Goal: Task Accomplishment & Management: Use online tool/utility

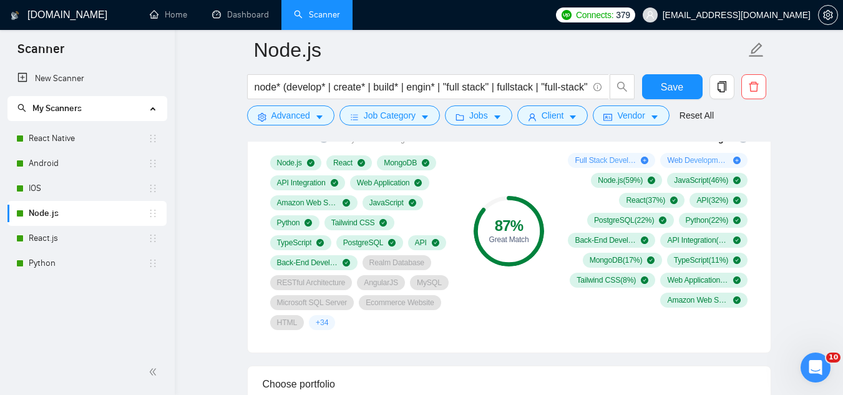
click at [732, 15] on span "[EMAIL_ADDRESS][DOMAIN_NAME]" at bounding box center [737, 15] width 148 height 0
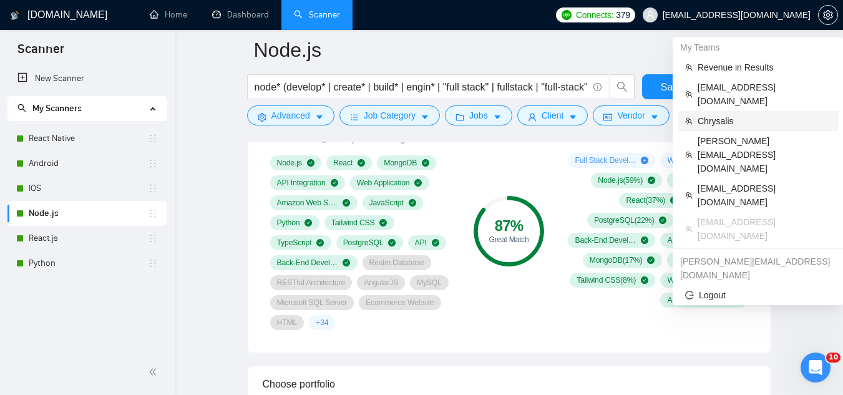
click at [724, 114] on span "Chrysalis" at bounding box center [764, 121] width 133 height 14
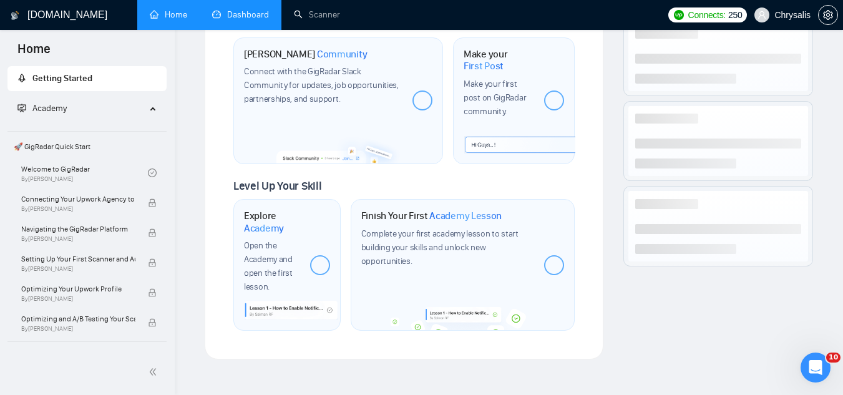
click at [262, 20] on link "Dashboard" at bounding box center [240, 14] width 57 height 11
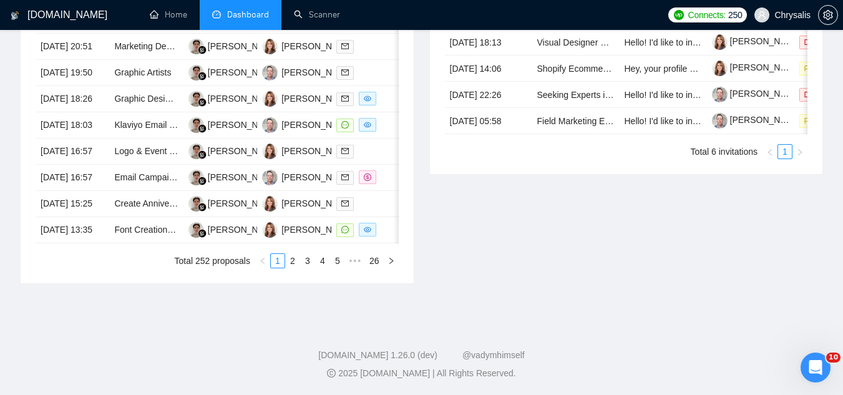
scroll to position [687, 0]
click at [295, 268] on link "2" at bounding box center [293, 261] width 14 height 14
click at [280, 268] on link "1" at bounding box center [278, 261] width 14 height 14
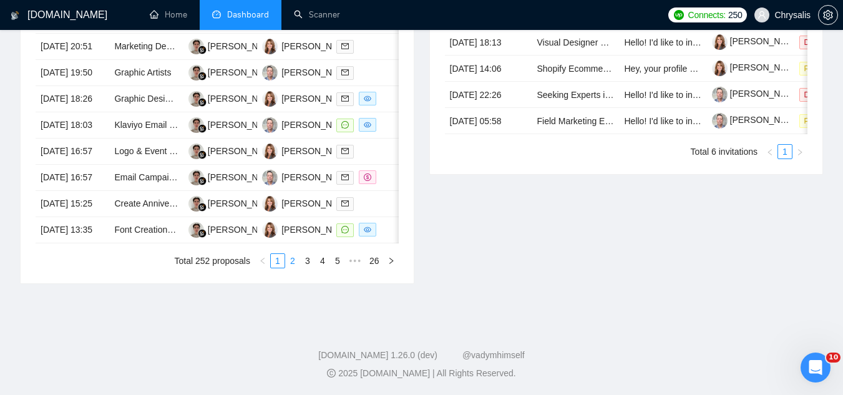
click at [291, 264] on link "2" at bounding box center [293, 261] width 14 height 14
click at [280, 268] on link "1" at bounding box center [278, 261] width 14 height 14
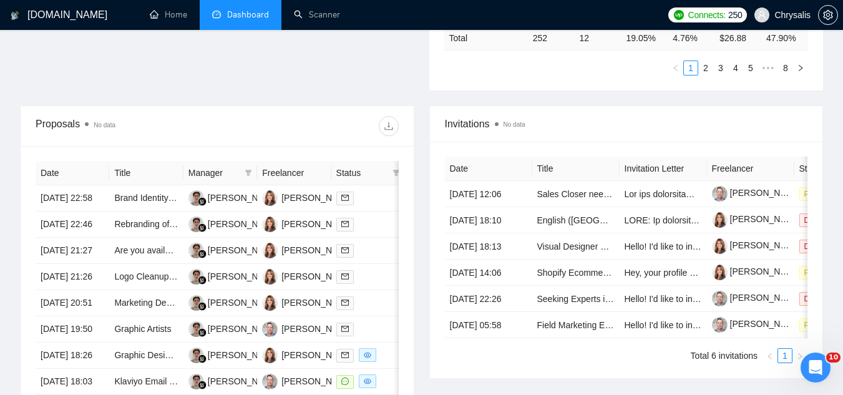
scroll to position [424, 0]
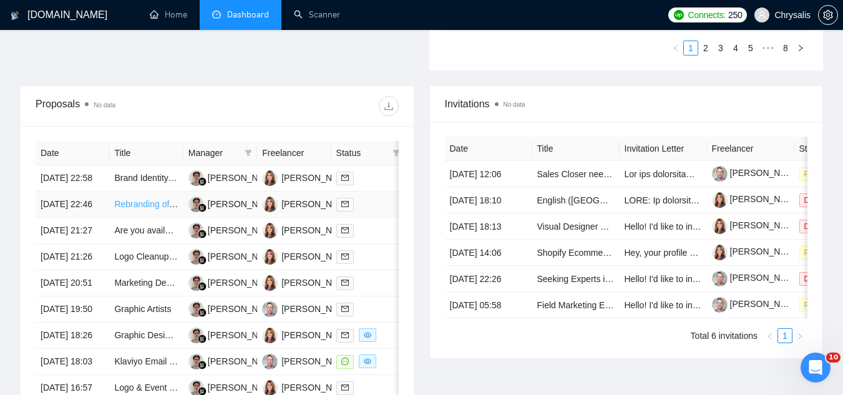
click at [155, 209] on link "Rebranding of Investor Deck According to Guidelines" at bounding box center [216, 204] width 205 height 10
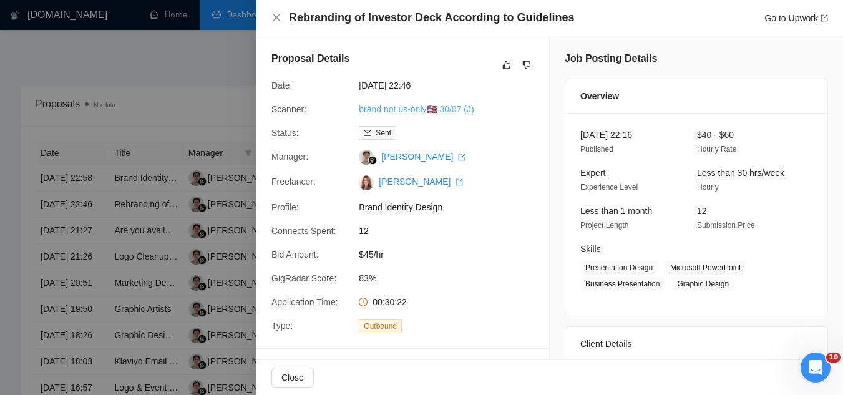
click at [413, 106] on link "brand not us-only🇺🇸 30/07 (J)" at bounding box center [416, 109] width 115 height 10
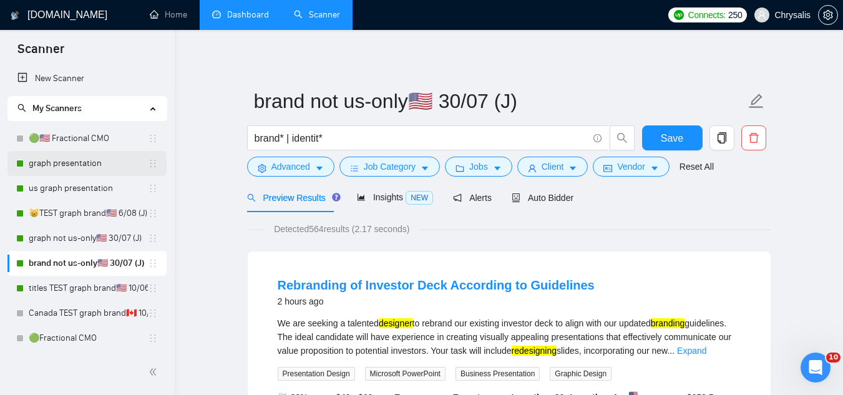
click at [114, 165] on link "graph presentation" at bounding box center [88, 163] width 119 height 25
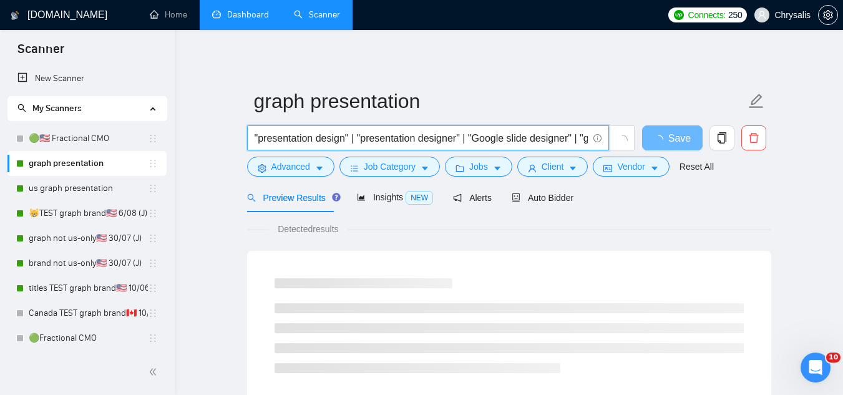
click at [471, 141] on input ""presentation design" | "presentation designer" | "Google slide designer" | "go…" at bounding box center [421, 138] width 333 height 16
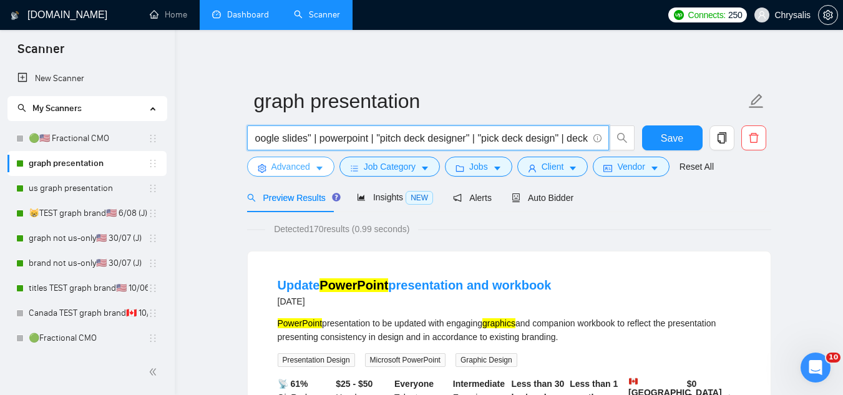
type input ""presentation design" | "presentation designer" | "Google slide designer" | "go…"
click at [299, 169] on span "Advanced" at bounding box center [291, 167] width 39 height 14
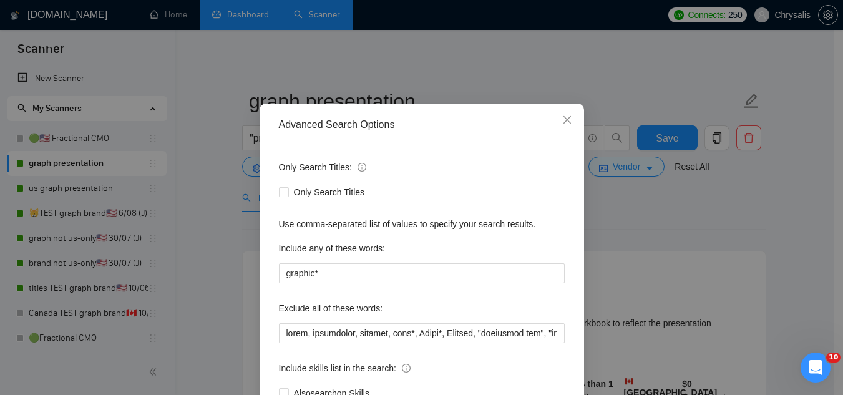
scroll to position [62, 0]
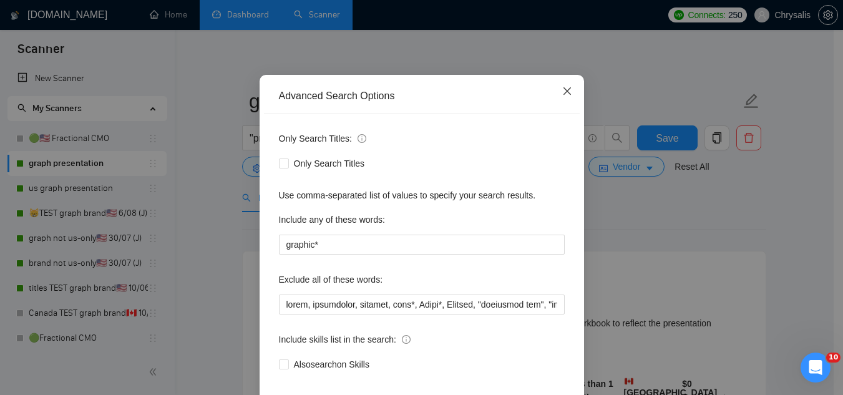
click at [562, 86] on span "Close" at bounding box center [568, 92] width 34 height 34
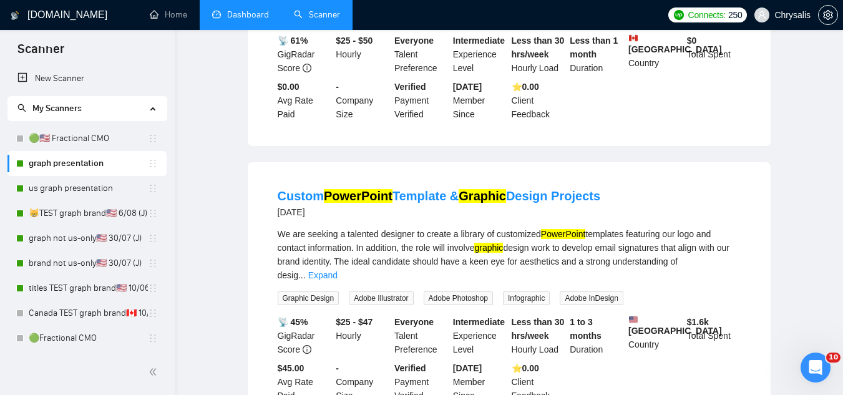
scroll to position [0, 0]
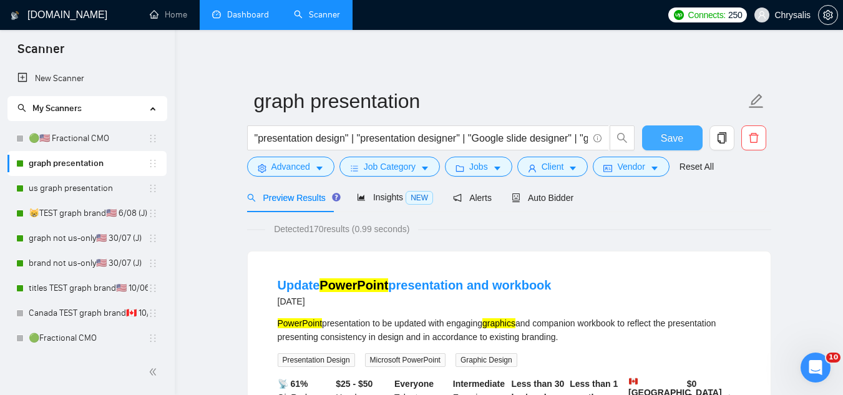
click at [668, 140] on span "Save" at bounding box center [672, 138] width 22 height 16
click at [255, 17] on link "Dashboard" at bounding box center [240, 14] width 57 height 11
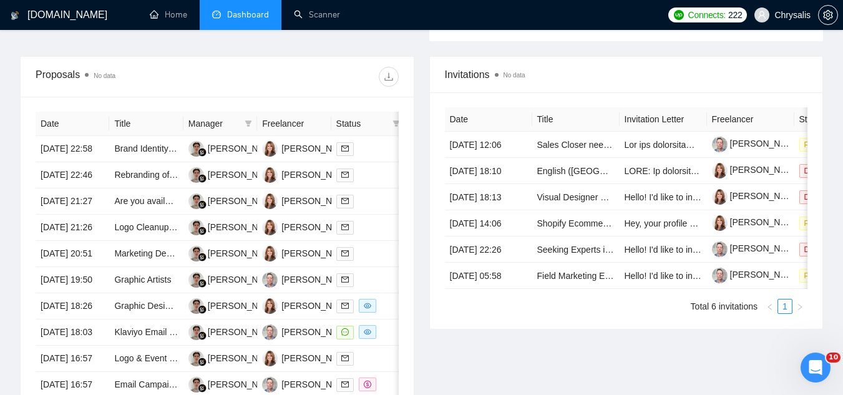
scroll to position [463, 0]
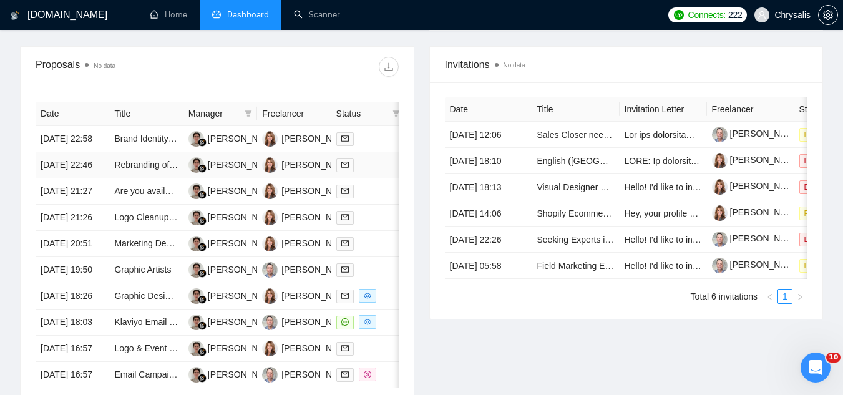
click at [129, 179] on td "Rebranding of Investor Deck According to Guidelines" at bounding box center [146, 165] width 74 height 26
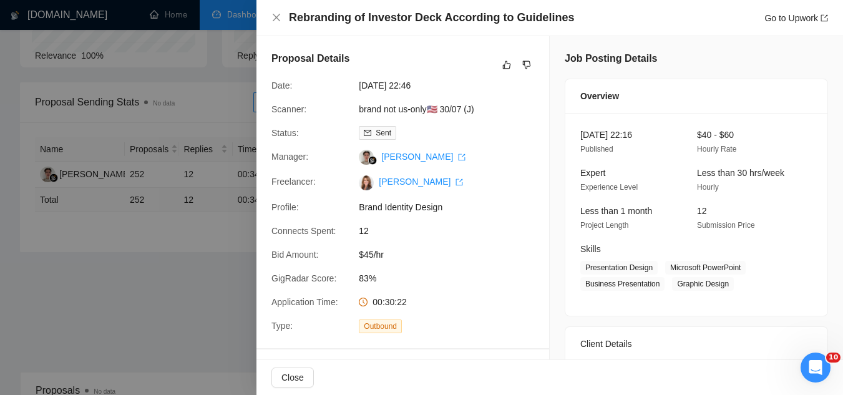
scroll to position [0, 0]
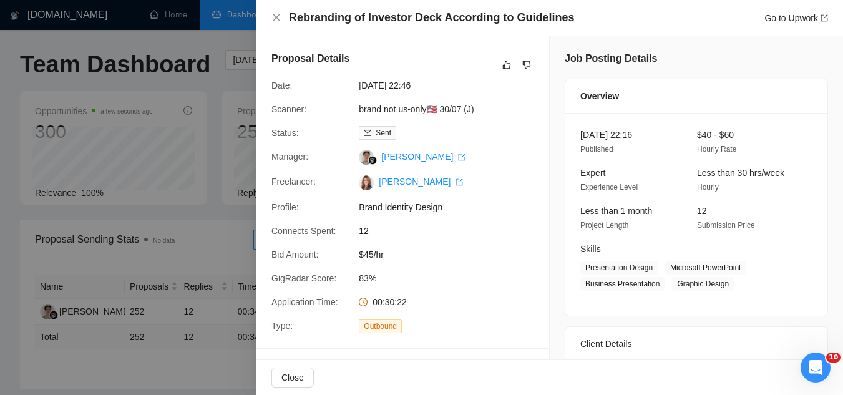
click at [214, 97] on div at bounding box center [421, 197] width 843 height 395
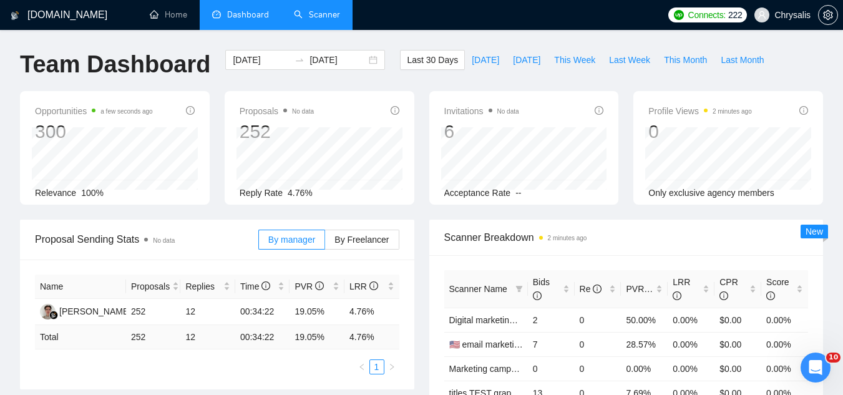
click at [321, 20] on link "Scanner" at bounding box center [317, 14] width 46 height 11
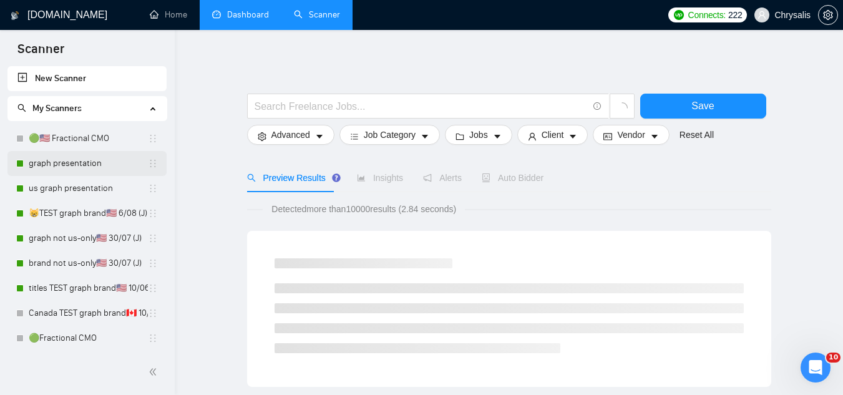
click at [113, 160] on link "graph presentation" at bounding box center [88, 163] width 119 height 25
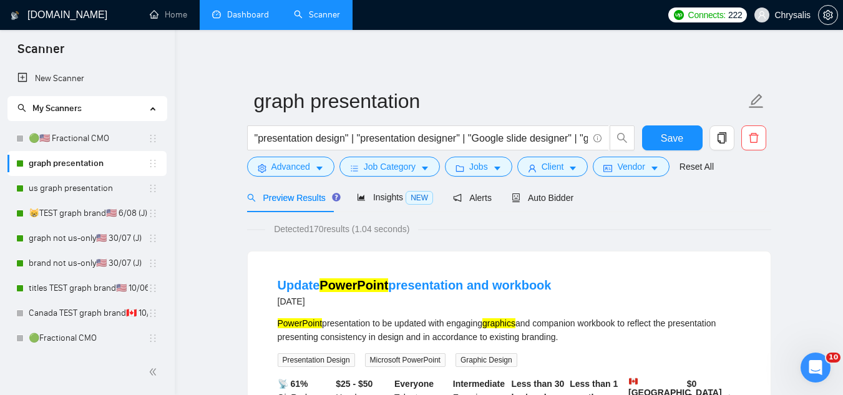
click at [239, 18] on link "Dashboard" at bounding box center [240, 14] width 57 height 11
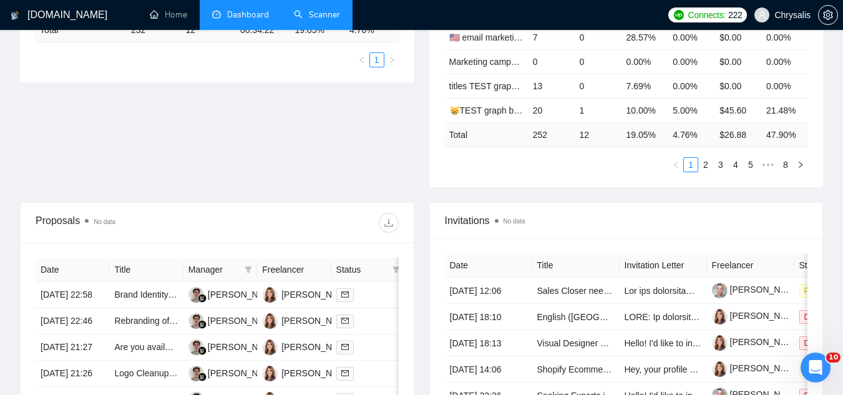
scroll to position [375, 0]
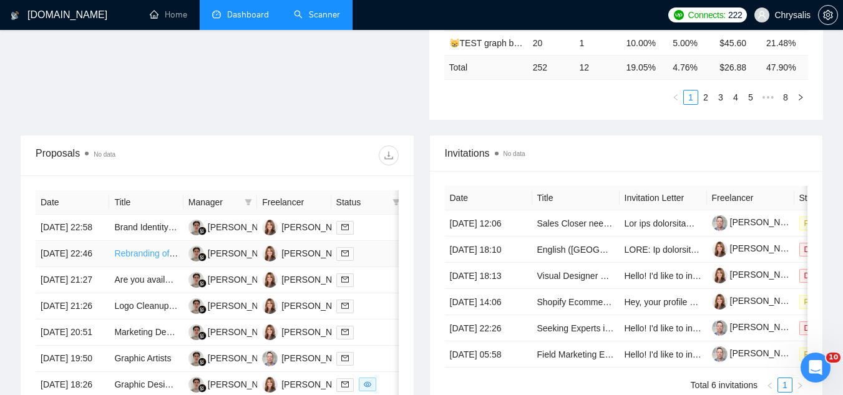
click at [142, 258] on link "Rebranding of Investor Deck According to Guidelines" at bounding box center [216, 253] width 205 height 10
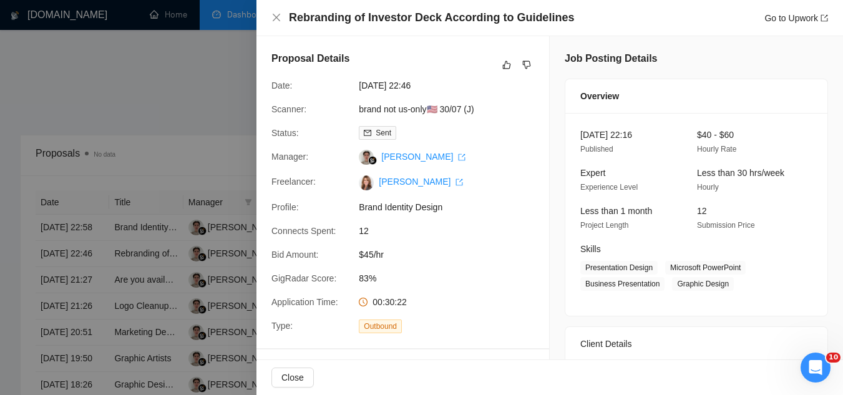
click at [208, 109] on div at bounding box center [421, 197] width 843 height 395
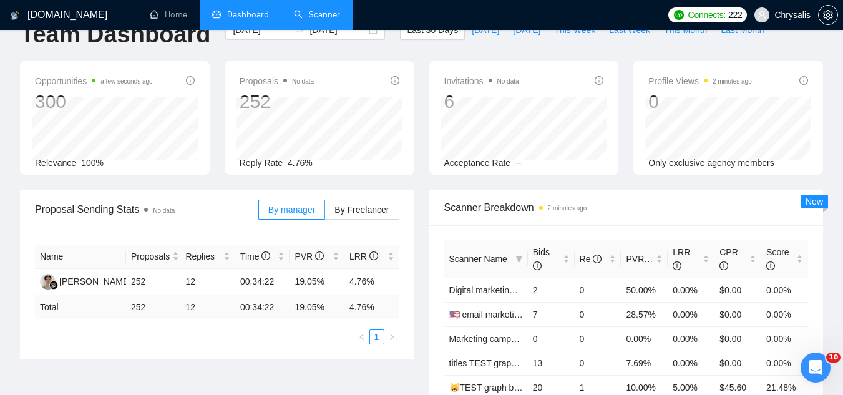
scroll to position [0, 0]
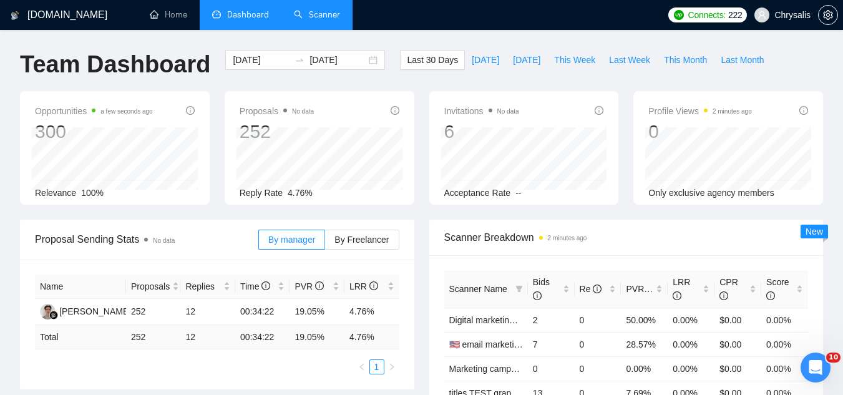
click at [318, 20] on link "Scanner" at bounding box center [317, 14] width 46 height 11
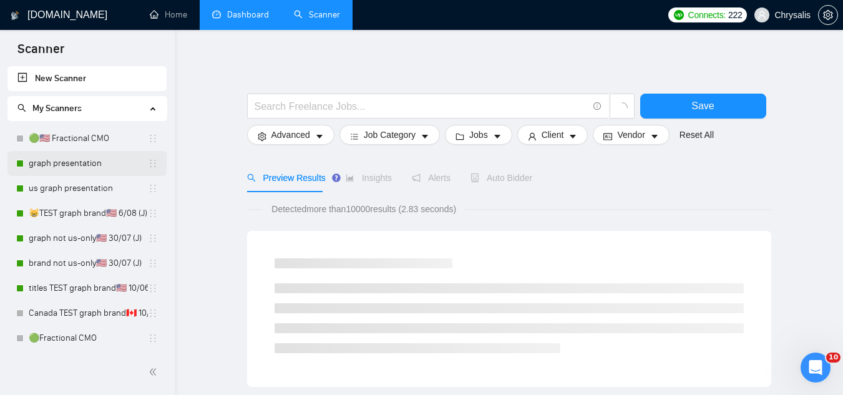
click at [75, 160] on link "graph presentation" at bounding box center [88, 163] width 119 height 25
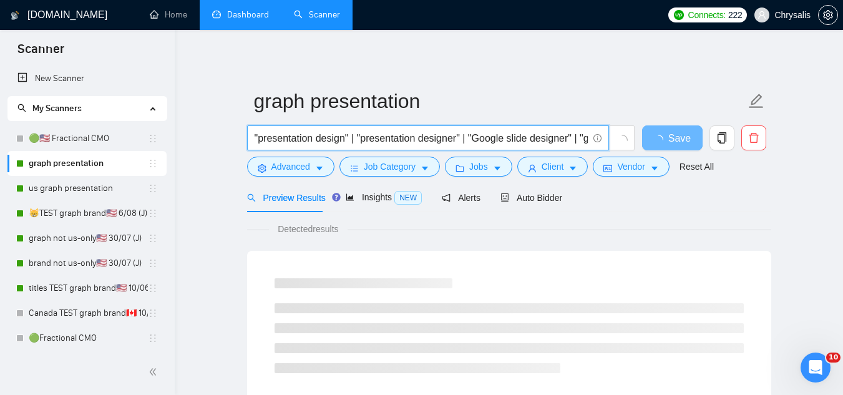
click at [324, 135] on input ""presentation design" | "presentation designer" | "Google slide designer" | "go…" at bounding box center [421, 138] width 333 height 16
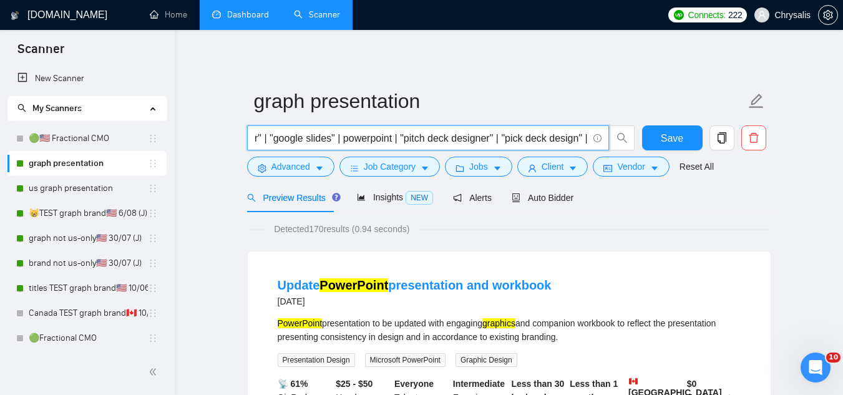
scroll to position [0, 316]
paste input "investor deck"
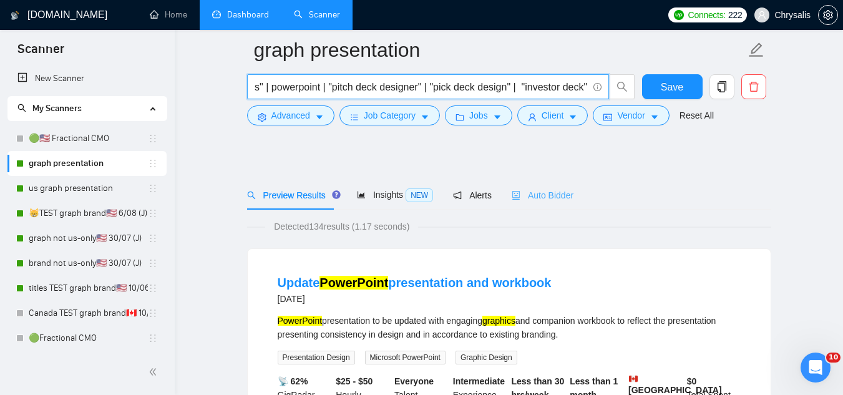
scroll to position [0, 0]
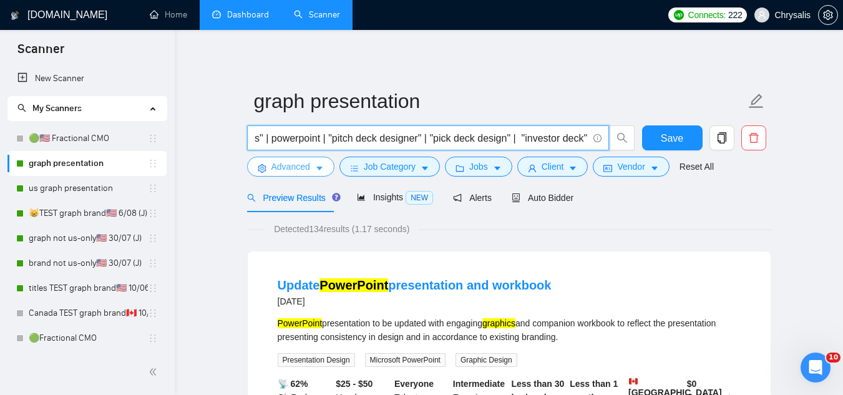
type input ""presentation design" | "presentation designer" | "Google slide designer" | "go…"
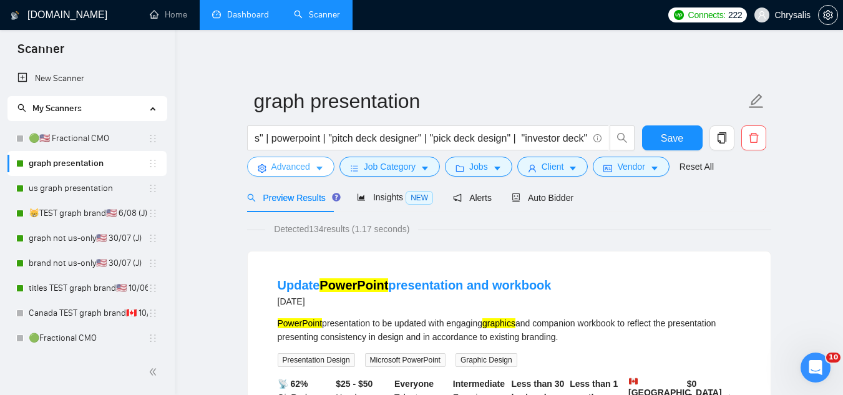
click at [285, 168] on span "Advanced" at bounding box center [291, 167] width 39 height 14
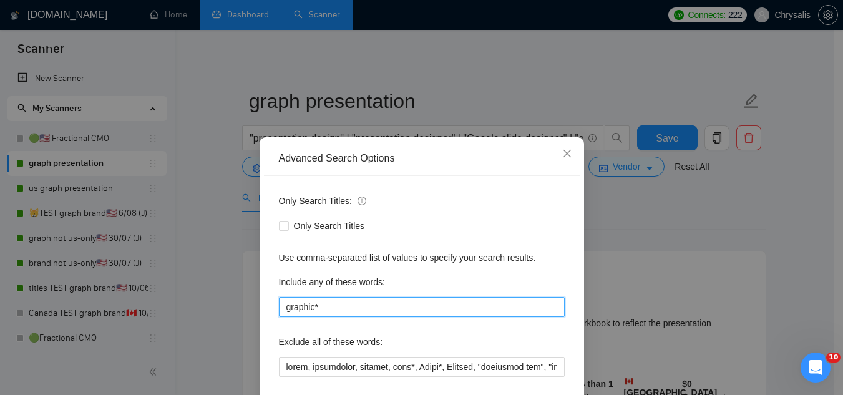
click at [361, 308] on input "graphic*" at bounding box center [422, 307] width 286 height 20
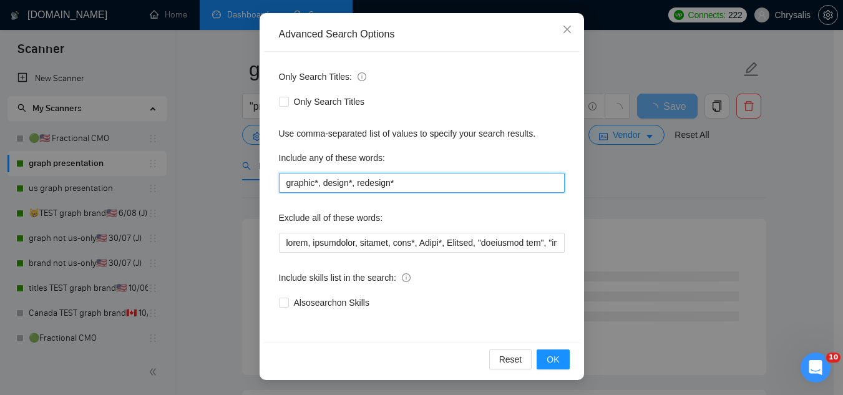
scroll to position [62, 0]
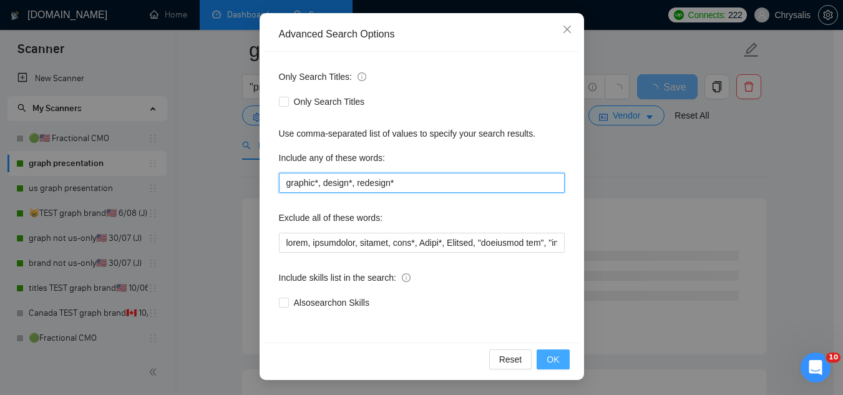
type input "graphic*, design*, redesign*"
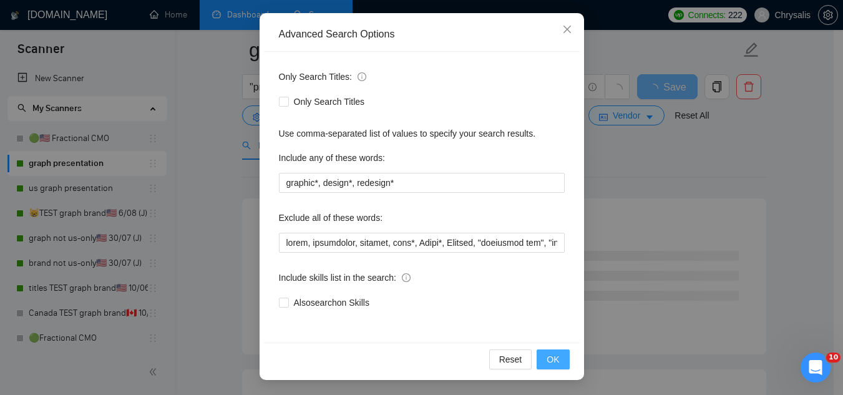
click at [555, 355] on button "OK" at bounding box center [553, 360] width 32 height 20
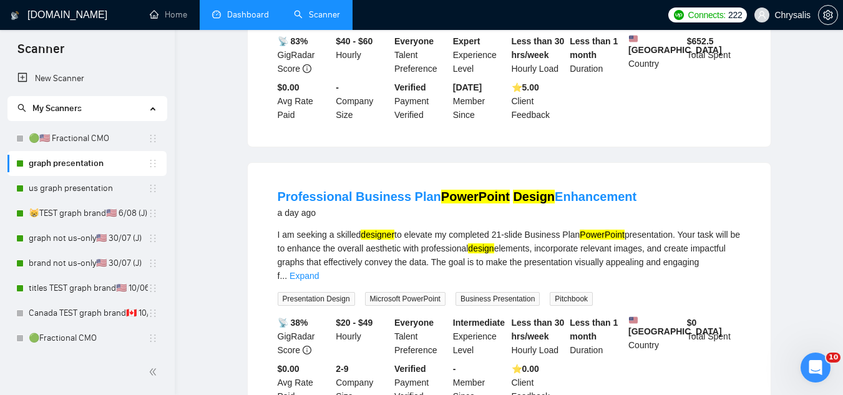
scroll to position [0, 0]
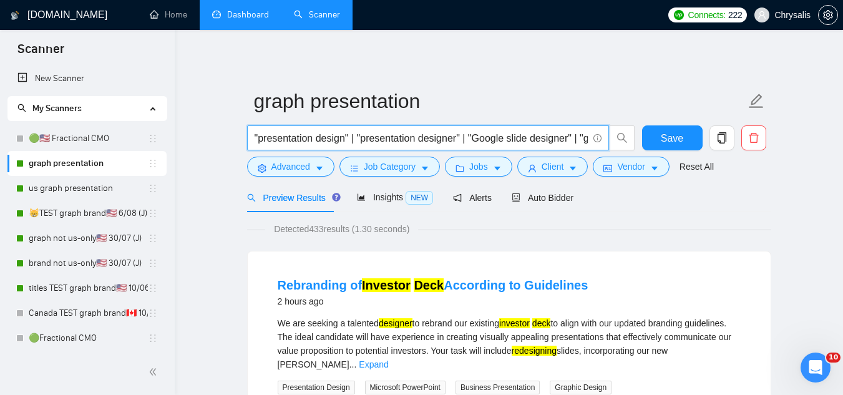
click at [501, 135] on input ""presentation design" | "presentation designer" | "Google slide designer" | "go…" at bounding box center [421, 138] width 333 height 16
click at [519, 137] on input ""presentation design" | "presentation designer" | "Google slide designer" | "go…" at bounding box center [421, 138] width 333 height 16
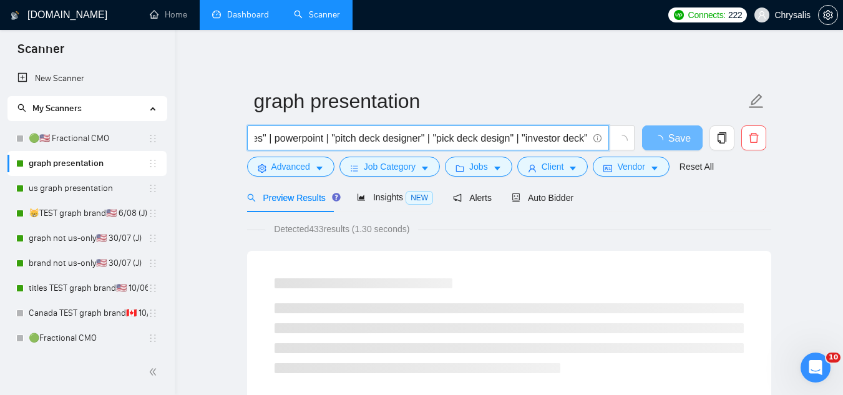
click at [559, 142] on input ""presentation design" | "presentation designer" | "Google slide designer" | "go…" at bounding box center [421, 138] width 333 height 16
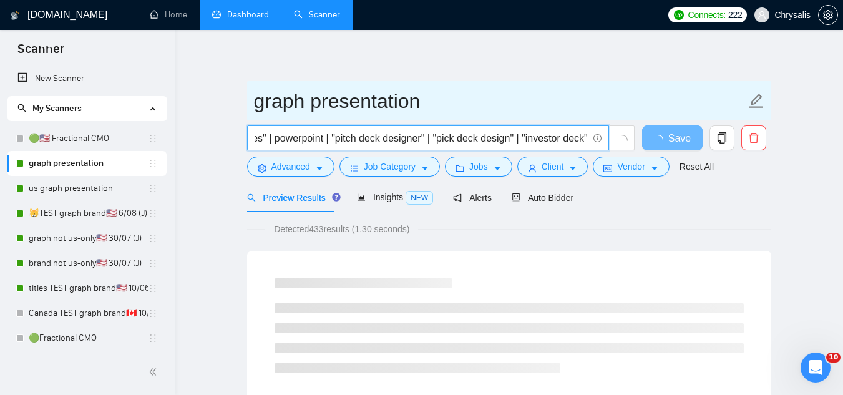
scroll to position [0, 383]
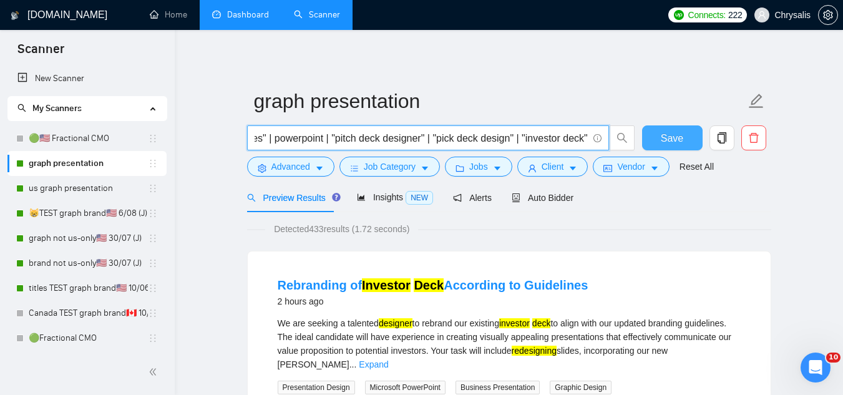
type input ""presentation design" | "presentation designer" | "Google slide designer" | "go…"
click at [674, 137] on span "Save" at bounding box center [672, 138] width 22 height 16
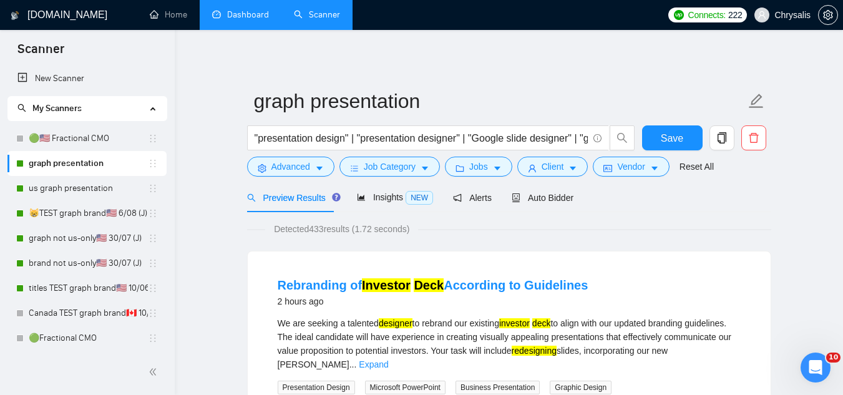
click at [245, 20] on link "Dashboard" at bounding box center [240, 14] width 57 height 11
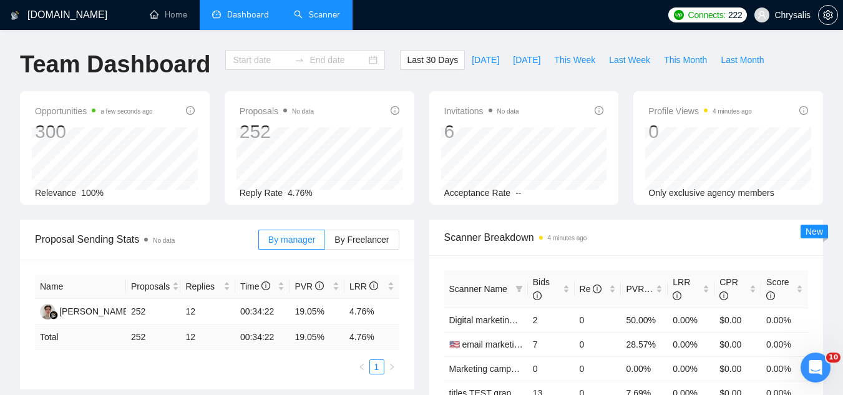
type input "[DATE]"
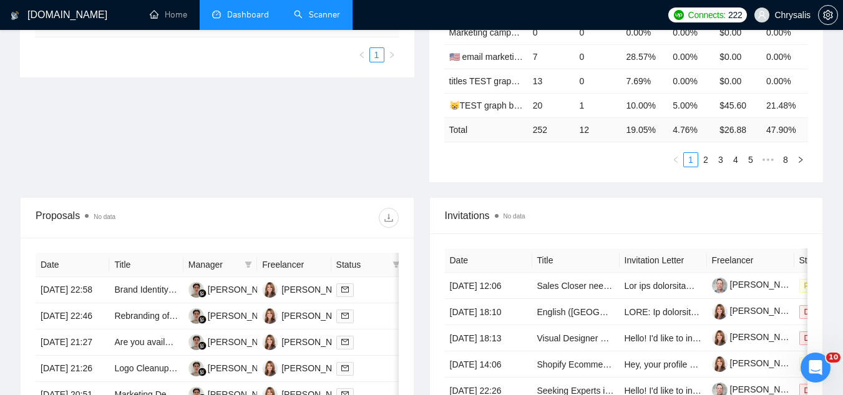
scroll to position [375, 0]
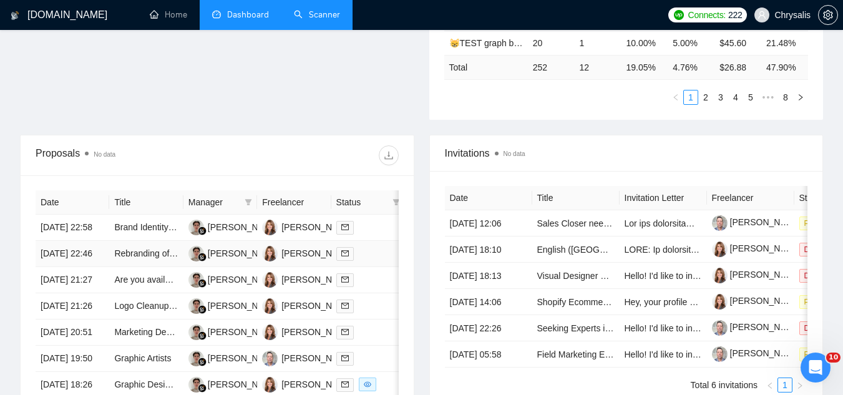
click at [155, 267] on td "Rebranding of Investor Deck According to Guidelines" at bounding box center [146, 254] width 74 height 26
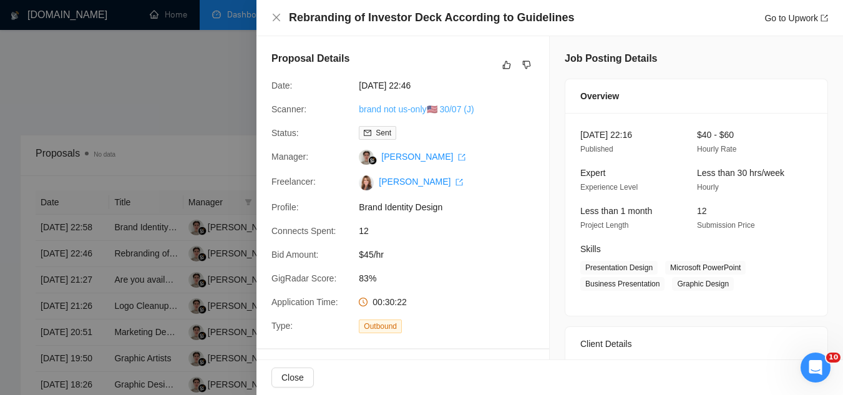
click at [443, 111] on link "brand not us-only🇺🇸 30/07 (J)" at bounding box center [416, 109] width 115 height 10
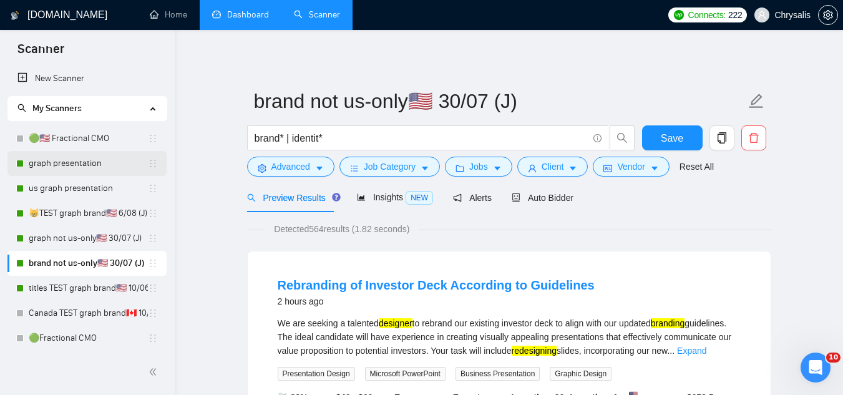
click at [97, 167] on link "graph presentation" at bounding box center [88, 163] width 119 height 25
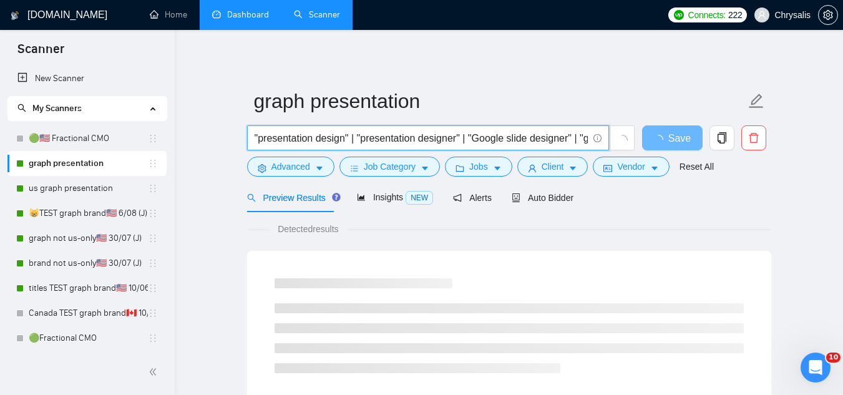
click at [424, 145] on input ""presentation design" | "presentation designer" | "Google slide designer" | "go…" at bounding box center [421, 138] width 333 height 16
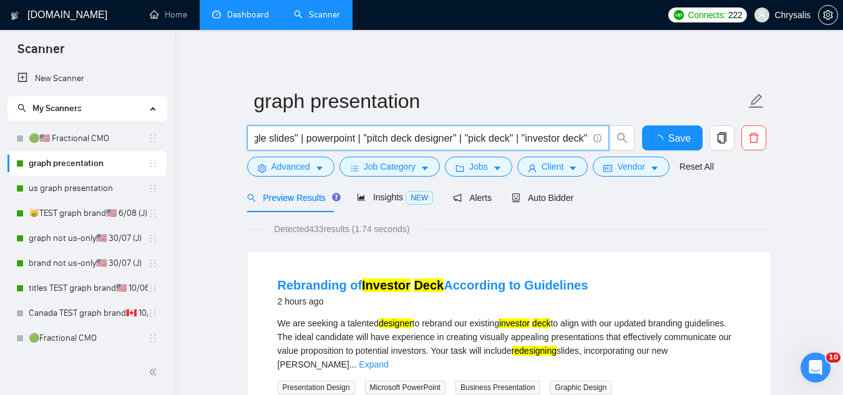
scroll to position [0, 351]
click at [298, 136] on input ""presentation design" | "presentation designer" | "Google slide designer" | "go…" at bounding box center [421, 138] width 333 height 16
click at [547, 136] on input ""presentation design" | "presentation designer" | "Google slide designer" | "go…" at bounding box center [421, 138] width 333 height 16
type input ""presentation design" | "presentation designer" | "Google slide designer" | "go…"
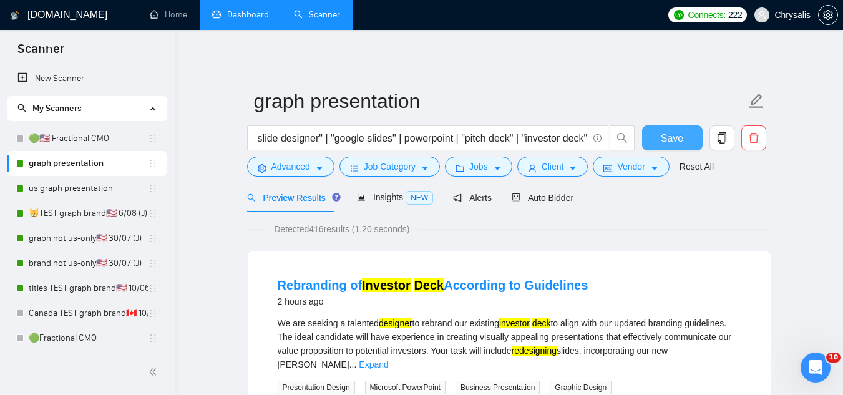
click at [659, 140] on button "Save" at bounding box center [672, 137] width 61 height 25
